Goal: Task Accomplishment & Management: Manage account settings

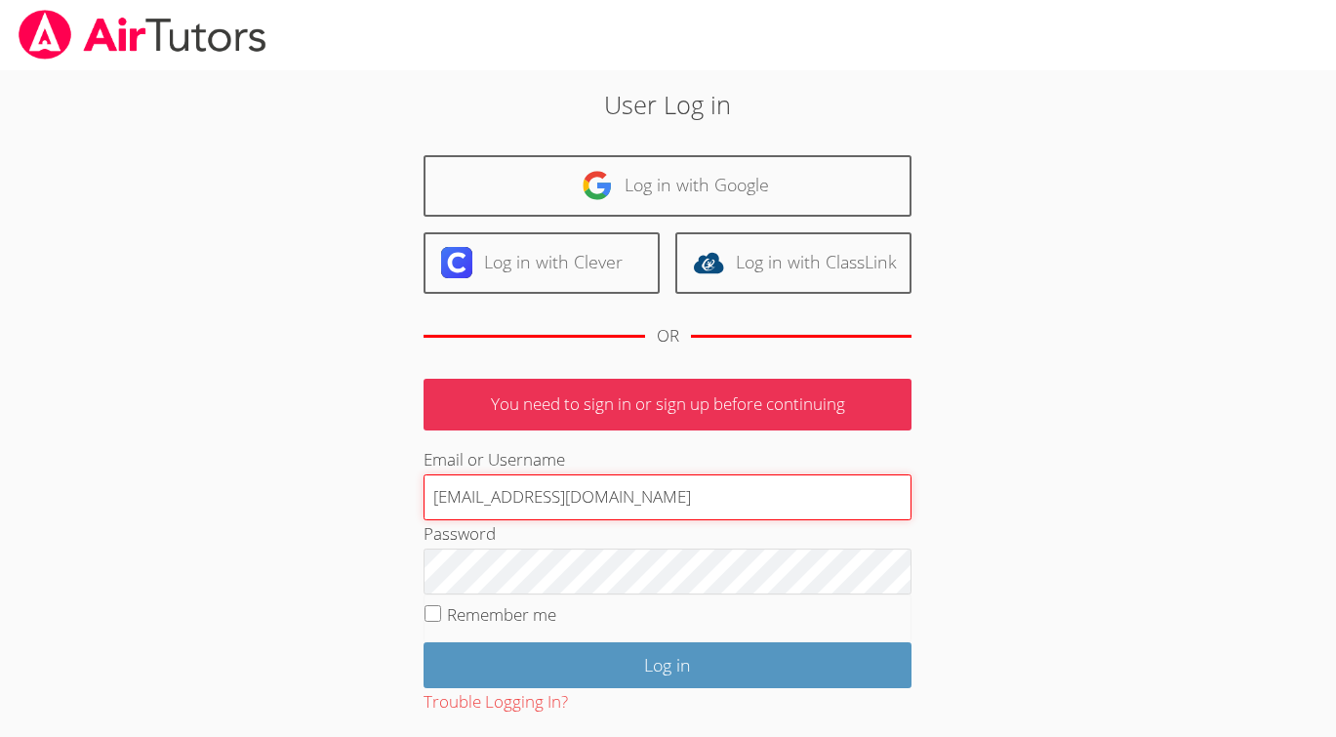
click at [747, 503] on input "[EMAIL_ADDRESS][DOMAIN_NAME]" at bounding box center [668, 497] width 488 height 47
type input "f"
click at [638, 490] on input "Email or Username" at bounding box center [668, 497] width 488 height 47
type input "[EMAIL_ADDRESS][DOMAIN_NAME]"
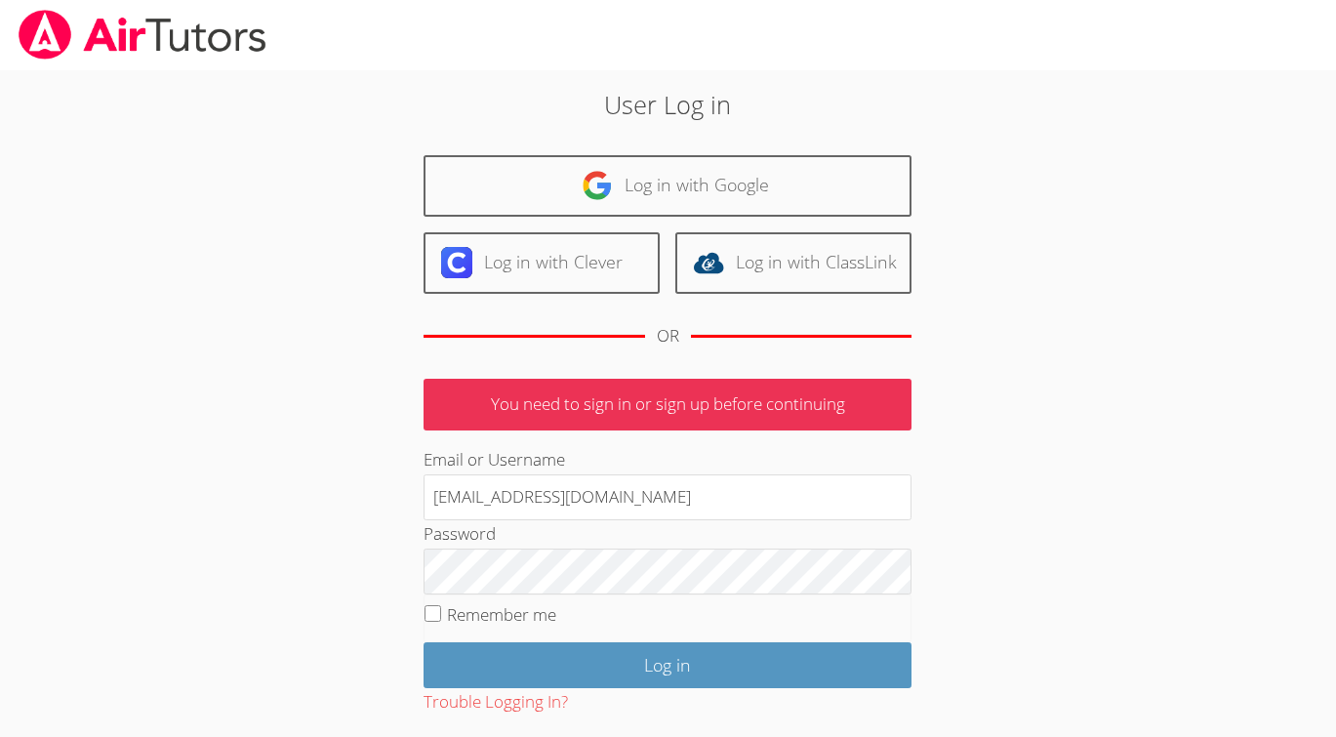
click at [431, 611] on input "Remember me" at bounding box center [433, 613] width 17 height 17
checkbox input "true"
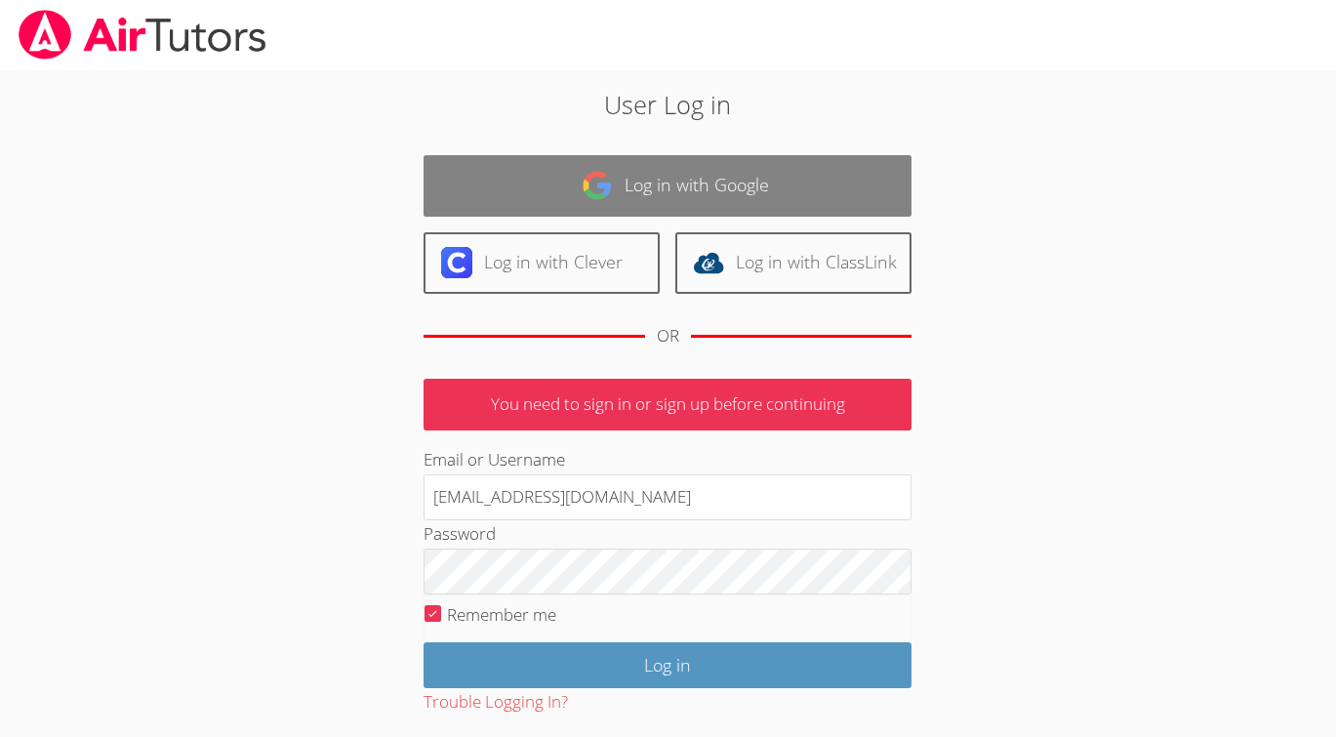
click at [636, 177] on link "Log in with Google" at bounding box center [668, 186] width 488 height 62
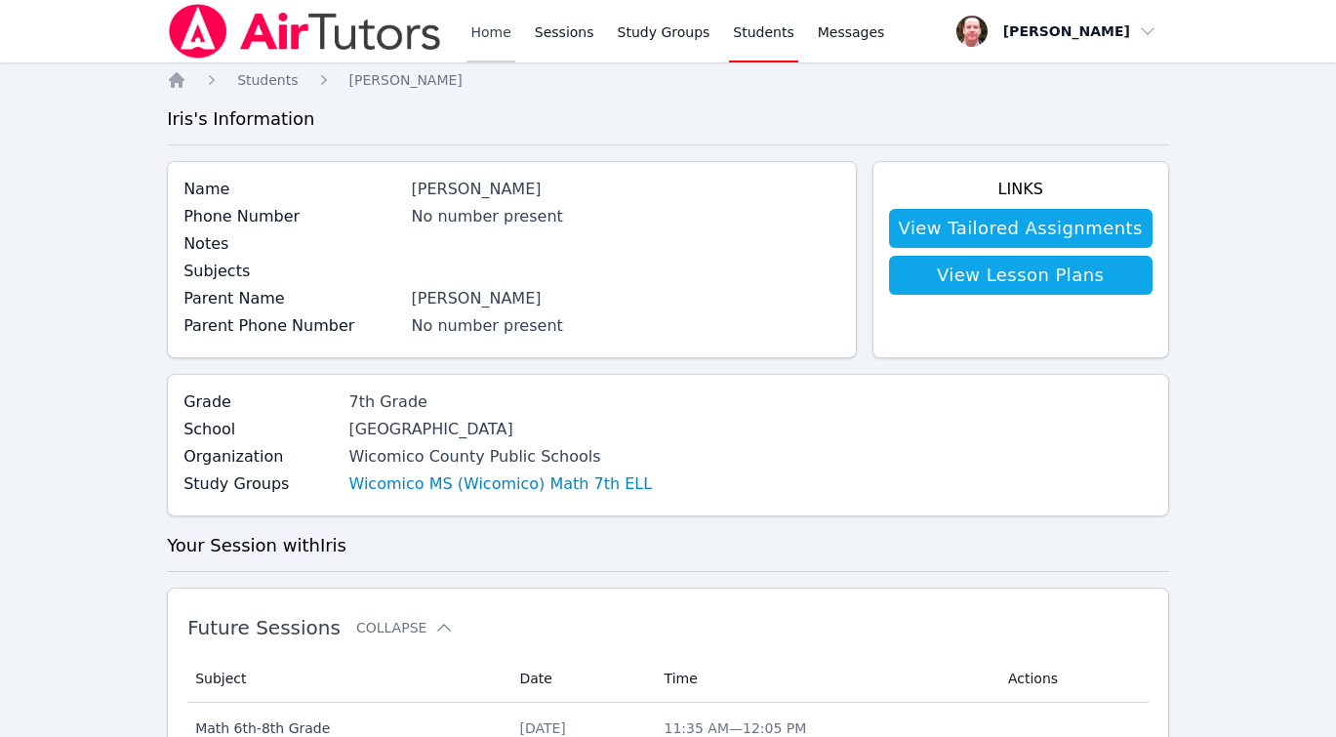
click at [492, 34] on link "Home" at bounding box center [491, 31] width 48 height 62
